Goal: Task Accomplishment & Management: Manage account settings

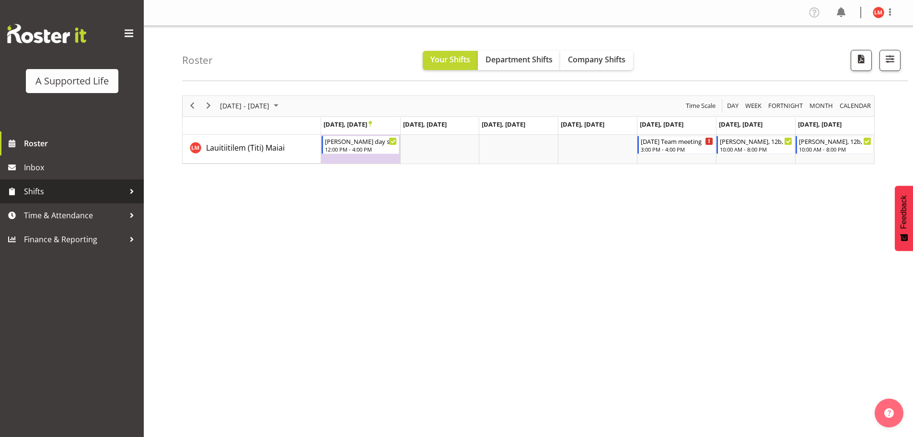
click at [128, 191] on div at bounding box center [132, 191] width 14 height 14
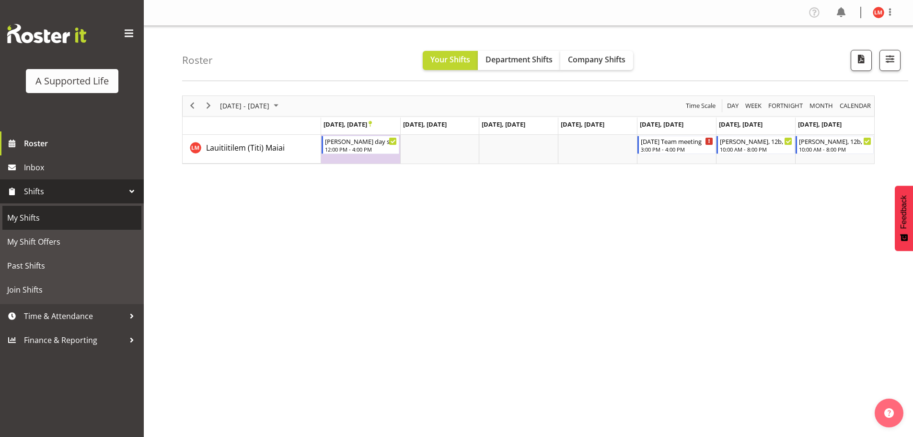
click at [104, 217] on span "My Shifts" at bounding box center [71, 217] width 129 height 14
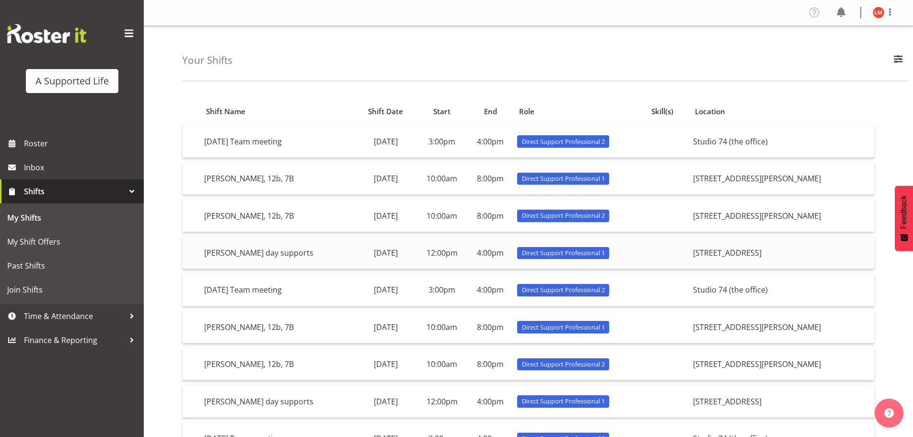
click at [605, 253] on span "Direct Support Professional 1" at bounding box center [563, 252] width 83 height 9
click at [255, 253] on td "[PERSON_NAME] day supports" at bounding box center [277, 253] width 155 height 32
click at [136, 315] on div at bounding box center [132, 316] width 14 height 14
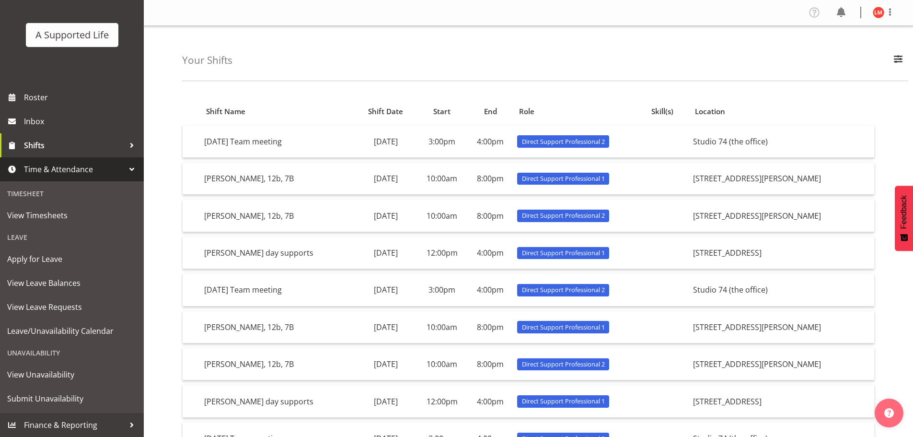
scroll to position [105, 0]
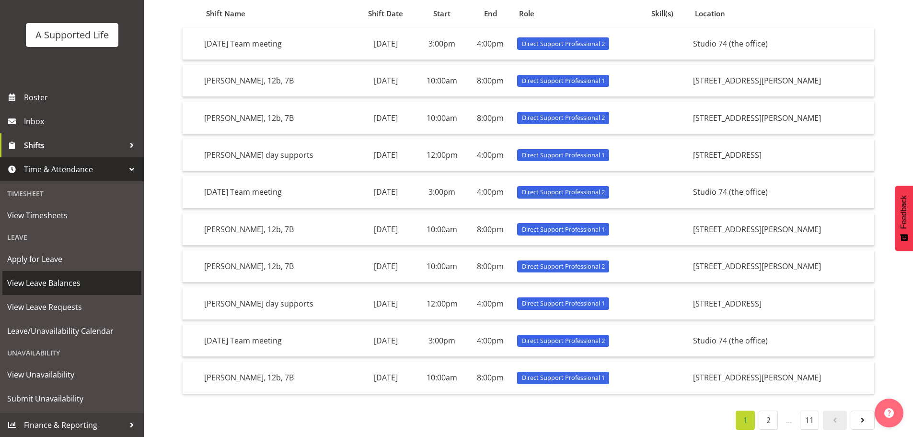
click at [77, 282] on span "View Leave Balances" at bounding box center [71, 283] width 129 height 14
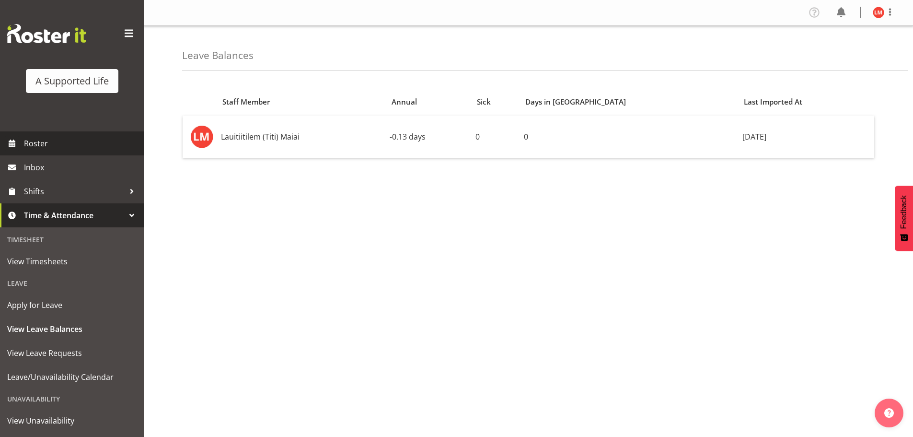
click at [36, 144] on span "Roster" at bounding box center [81, 143] width 115 height 14
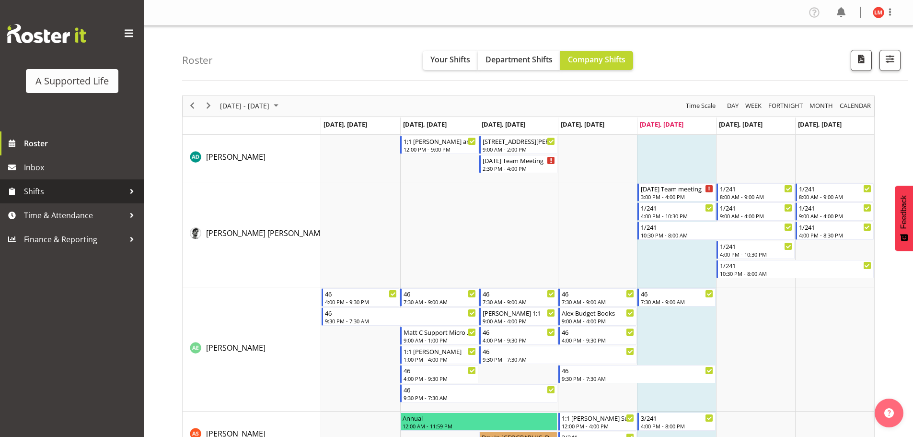
click at [129, 191] on div at bounding box center [132, 191] width 14 height 14
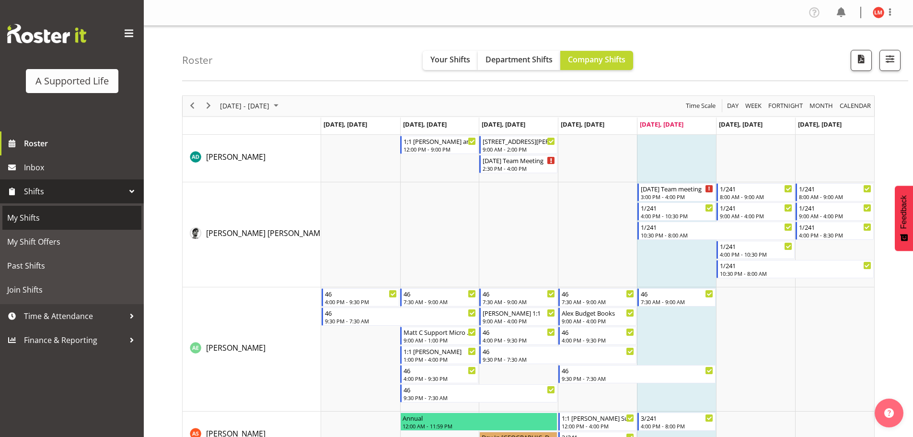
click at [81, 221] on span "My Shifts" at bounding box center [71, 217] width 129 height 14
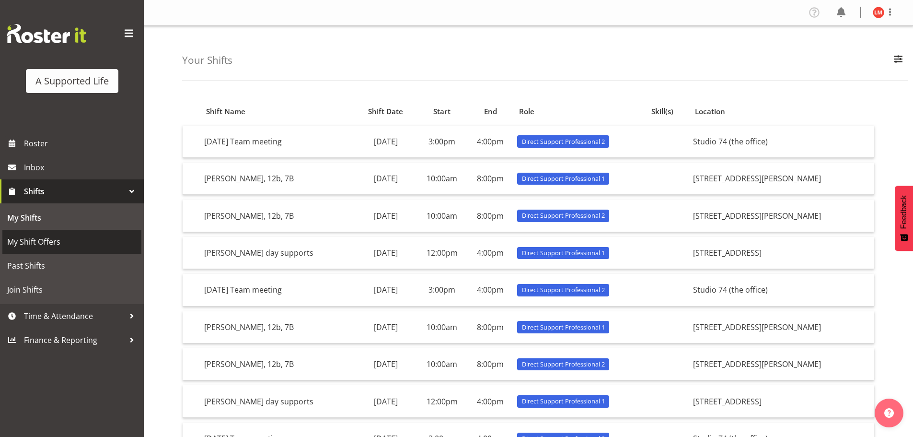
click at [50, 238] on span "My Shift Offers" at bounding box center [71, 241] width 129 height 14
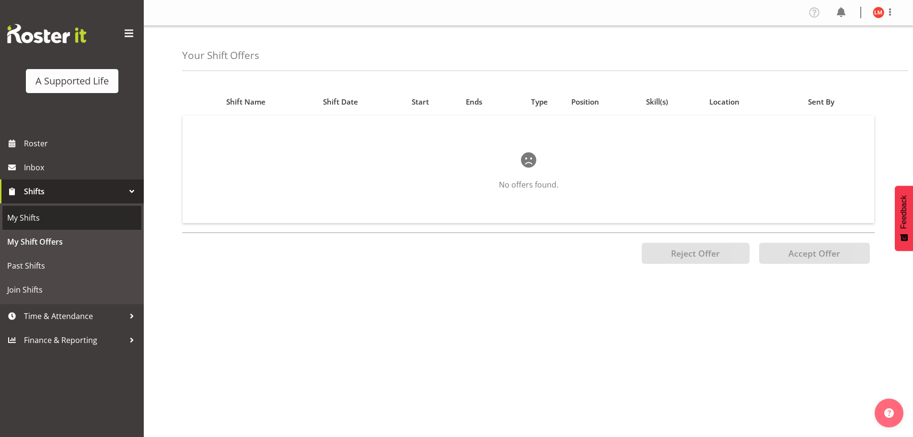
click at [69, 218] on span "My Shifts" at bounding box center [71, 217] width 129 height 14
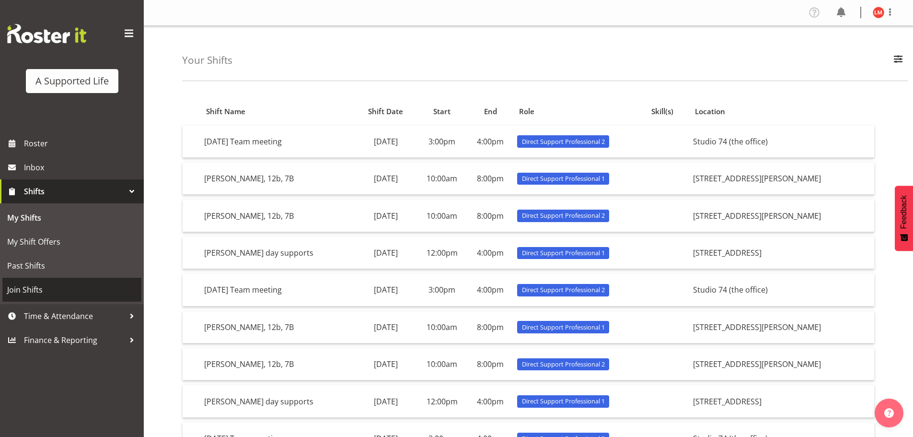
click at [79, 285] on span "Join Shifts" at bounding box center [71, 289] width 129 height 14
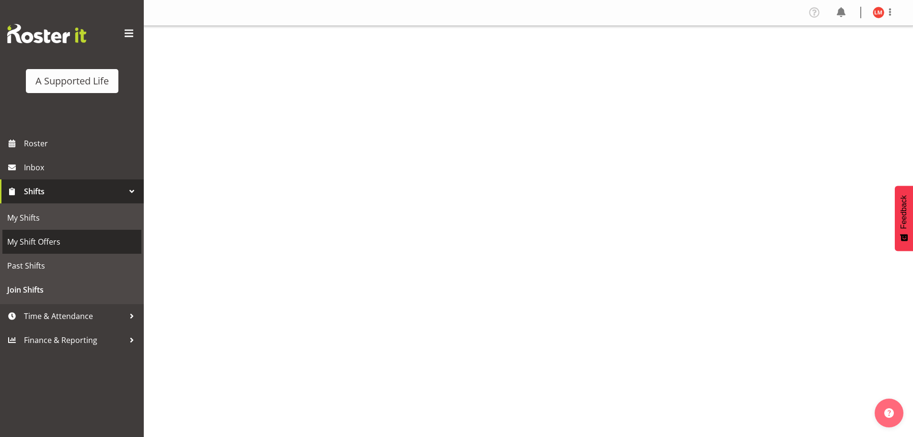
click at [73, 242] on span "My Shift Offers" at bounding box center [71, 241] width 129 height 14
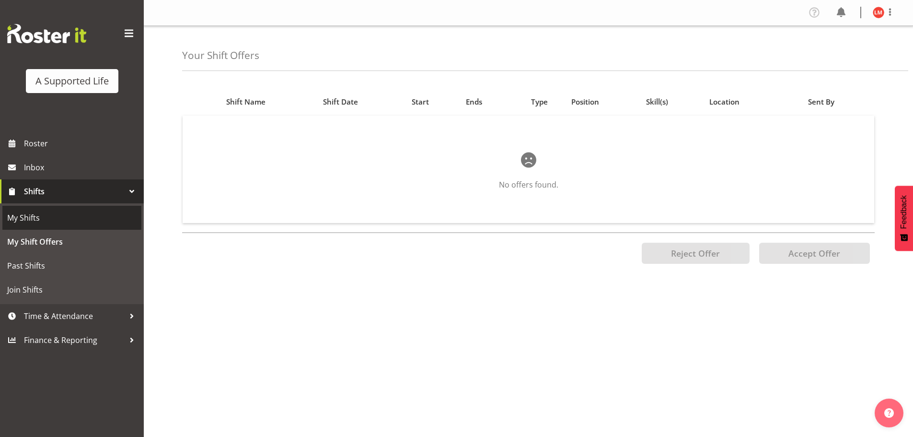
click at [68, 217] on span "My Shifts" at bounding box center [71, 217] width 129 height 14
